Goal: Task Accomplishment & Management: Complete application form

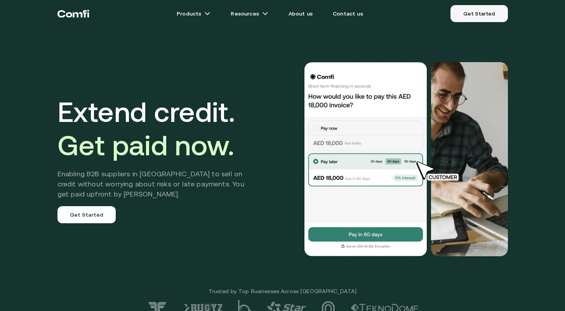
click at [487, 9] on link "Get Started" at bounding box center [479, 13] width 57 height 17
